Goal: Entertainment & Leisure: Consume media (video, audio)

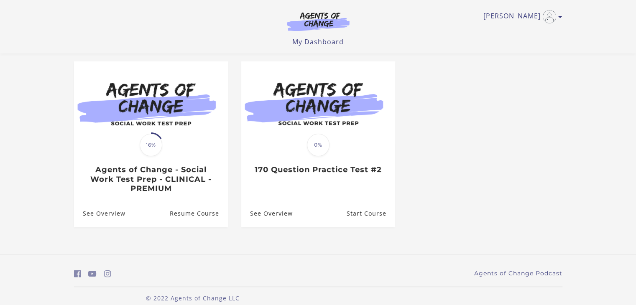
scroll to position [55, 0]
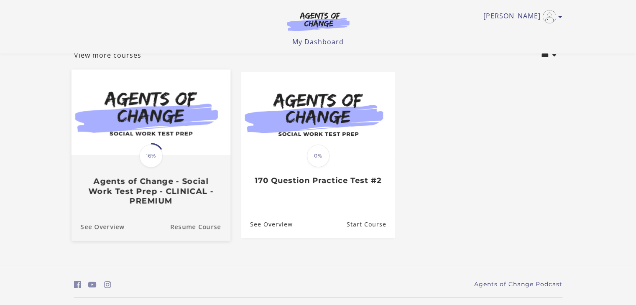
click at [171, 124] on img at bounding box center [150, 113] width 159 height 86
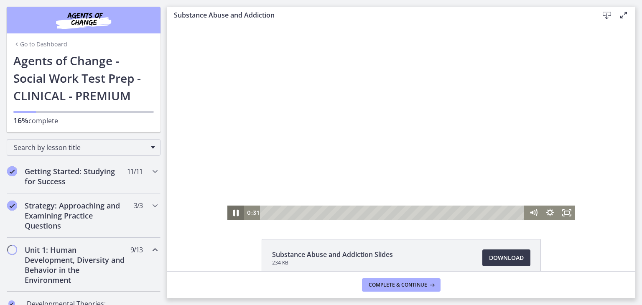
click at [230, 212] on icon "Pause" at bounding box center [236, 212] width 20 height 17
click at [230, 212] on icon "Play Video" at bounding box center [237, 212] width 20 height 17
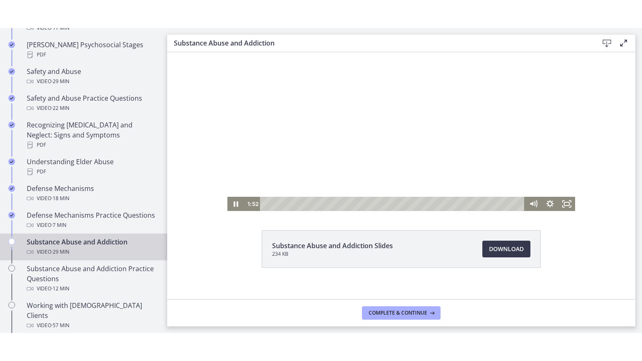
scroll to position [37, 0]
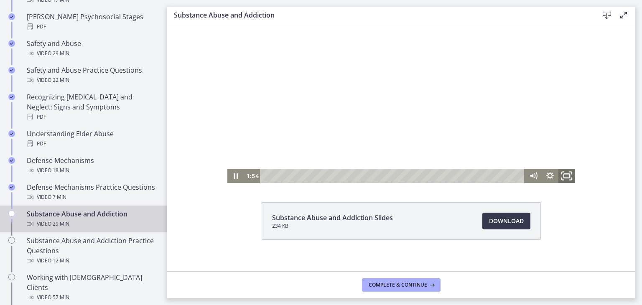
click at [565, 175] on icon "Fullscreen" at bounding box center [567, 176] width 20 height 17
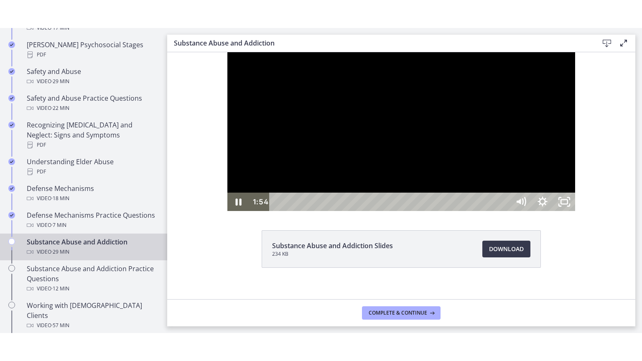
scroll to position [0, 0]
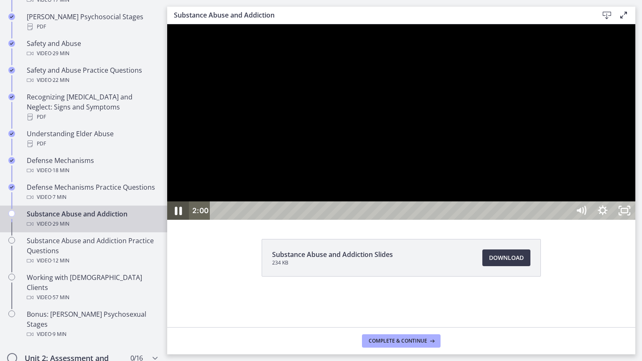
click at [176, 215] on icon "Pause" at bounding box center [178, 211] width 7 height 8
